Goal: Find specific page/section: Find specific page/section

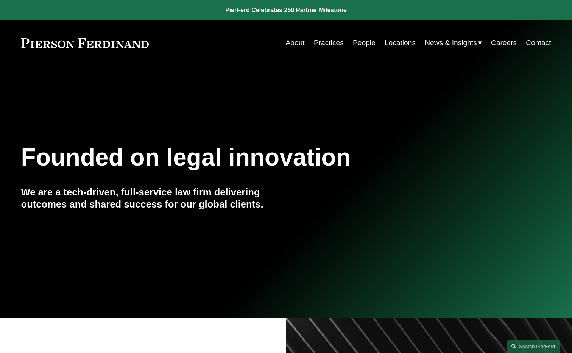
click at [354, 42] on link "People" at bounding box center [364, 43] width 23 height 14
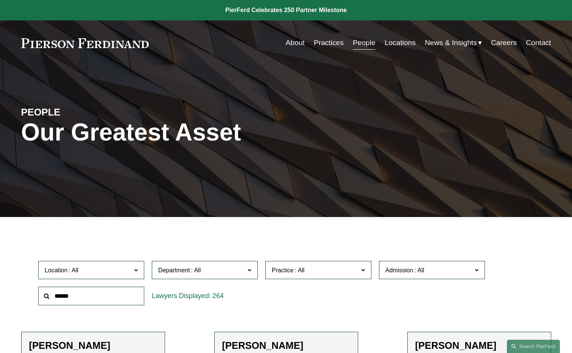
click at [99, 291] on input "text" at bounding box center [91, 295] width 106 height 19
type input "*******"
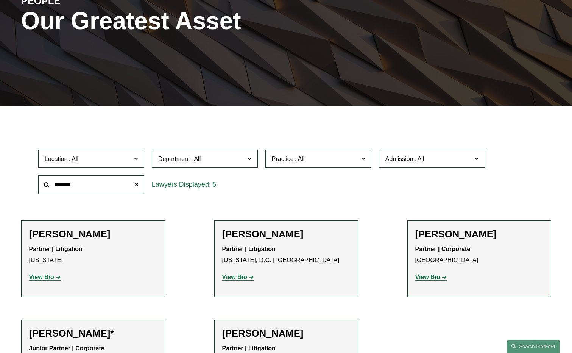
scroll to position [227, 0]
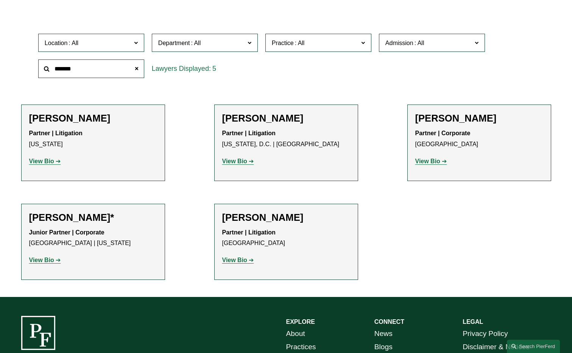
click at [232, 260] on strong "View Bio" at bounding box center [234, 259] width 25 height 6
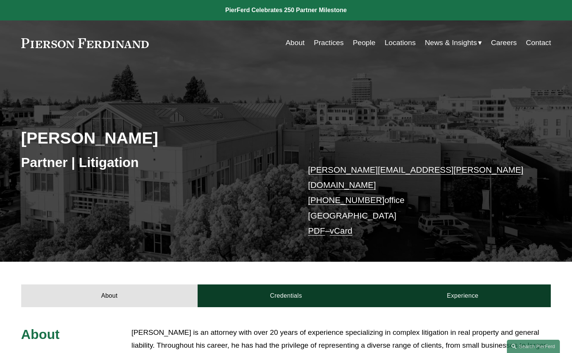
scroll to position [189, 0]
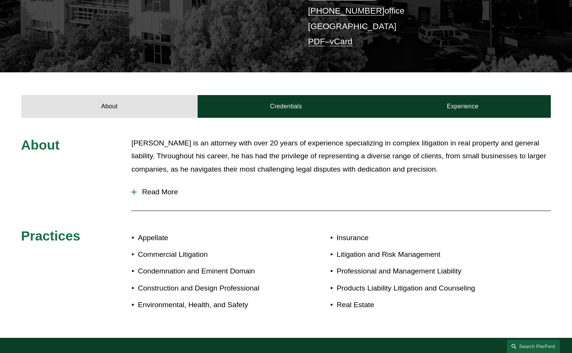
click at [135, 189] on div at bounding box center [133, 191] width 5 height 5
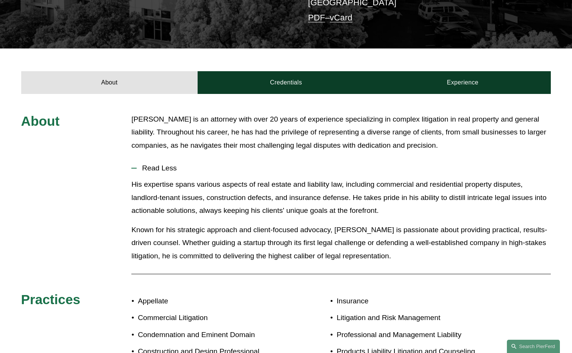
scroll to position [303, 0]
